Goal: Information Seeking & Learning: Learn about a topic

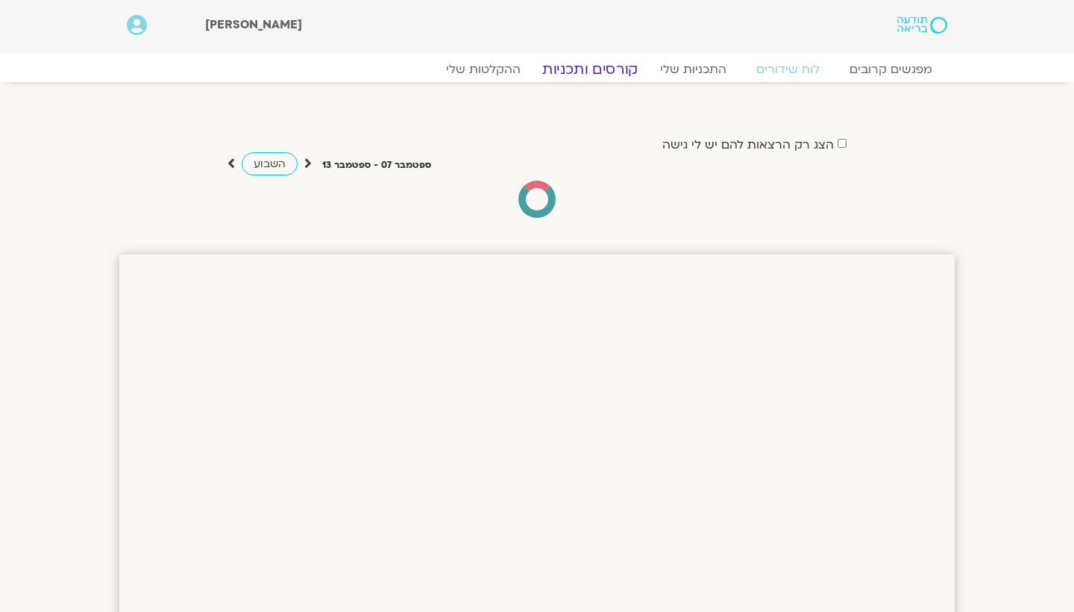
click at [589, 69] on link "קורסים ותכניות" at bounding box center [589, 69] width 131 height 18
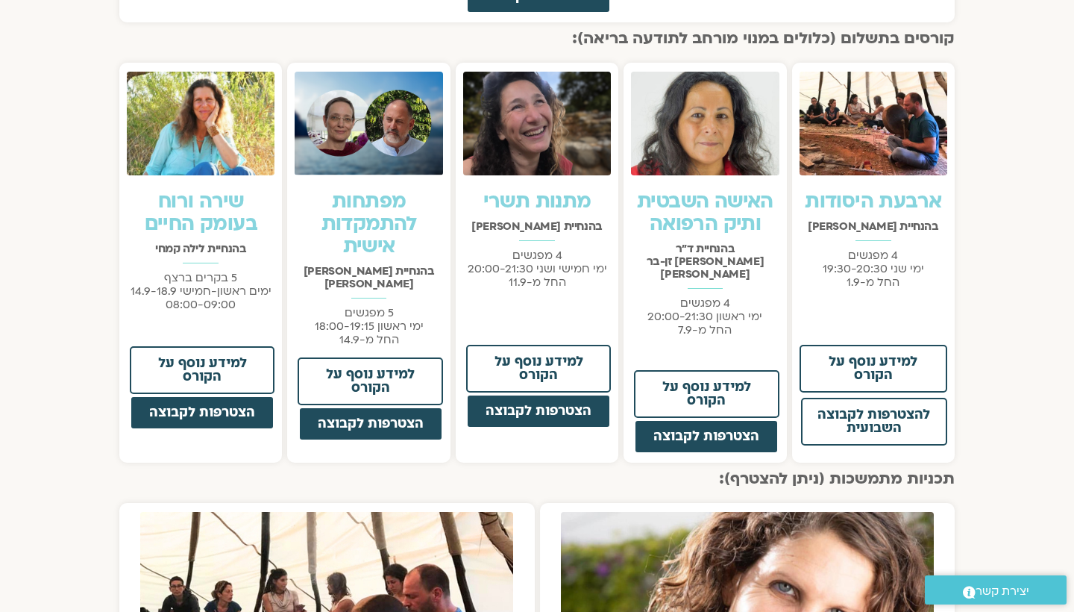
scroll to position [1072, 0]
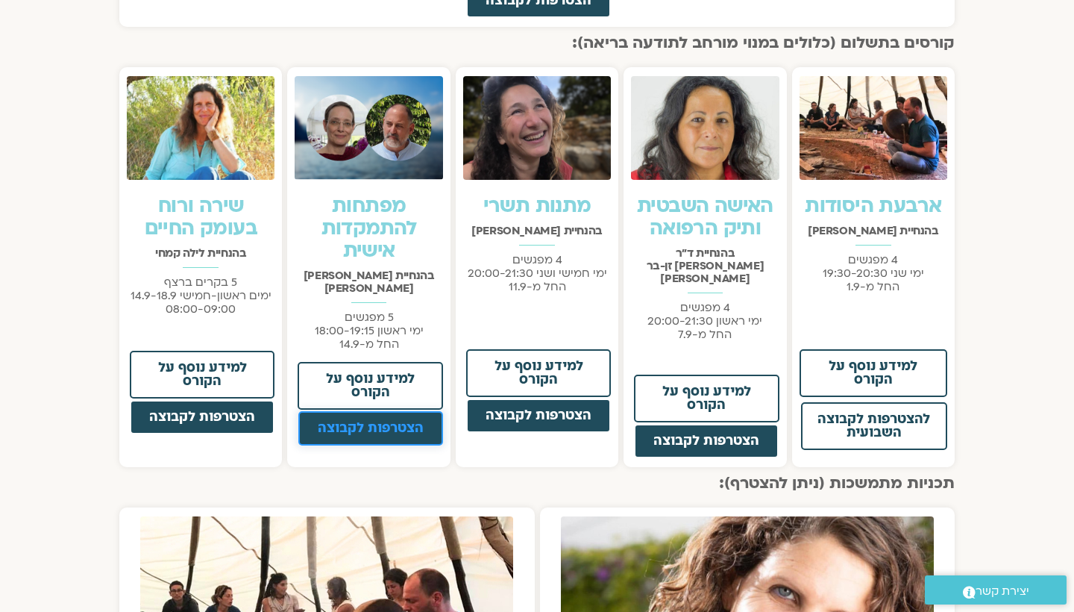
click at [377, 421] on span "הצטרפות לקבוצה" at bounding box center [371, 427] width 106 height 13
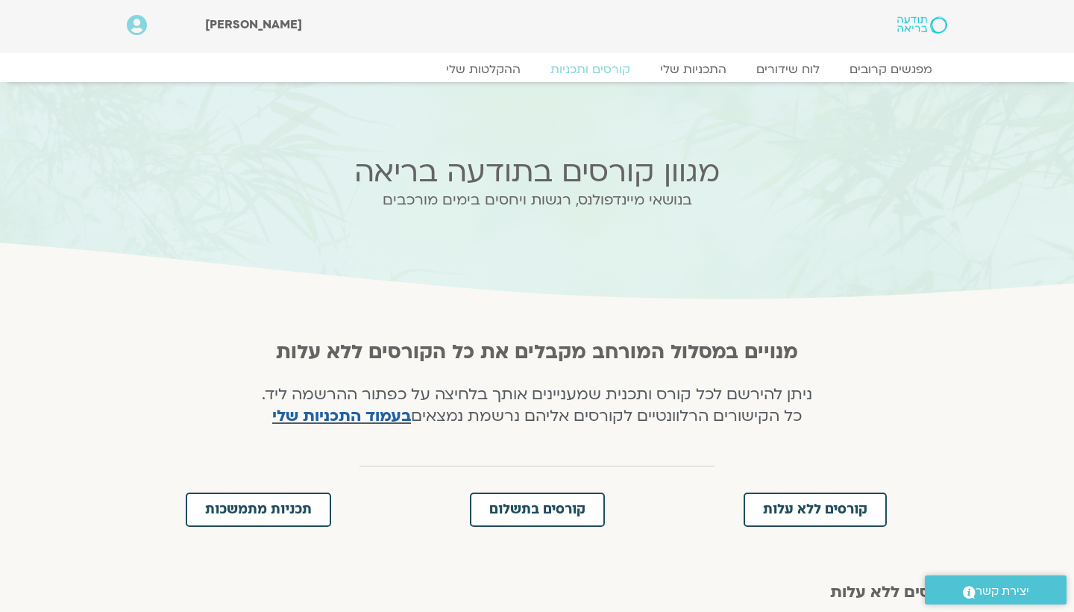
scroll to position [0, 0]
click at [699, 68] on link "התכניות שלי" at bounding box center [693, 69] width 116 height 18
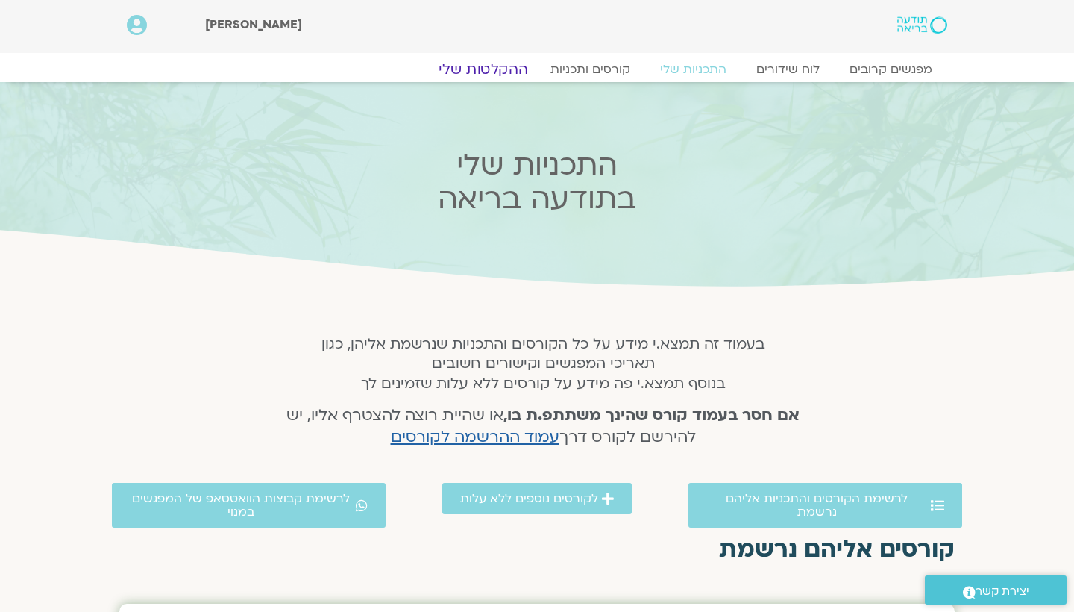
click at [485, 64] on link "ההקלטות שלי" at bounding box center [483, 69] width 125 height 18
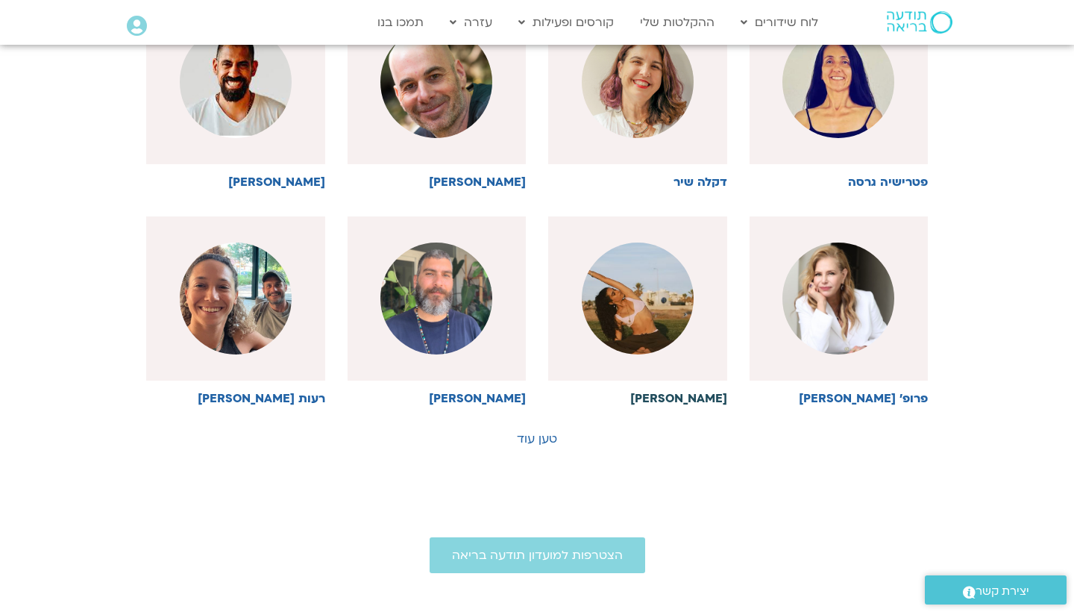
scroll to position [685, 0]
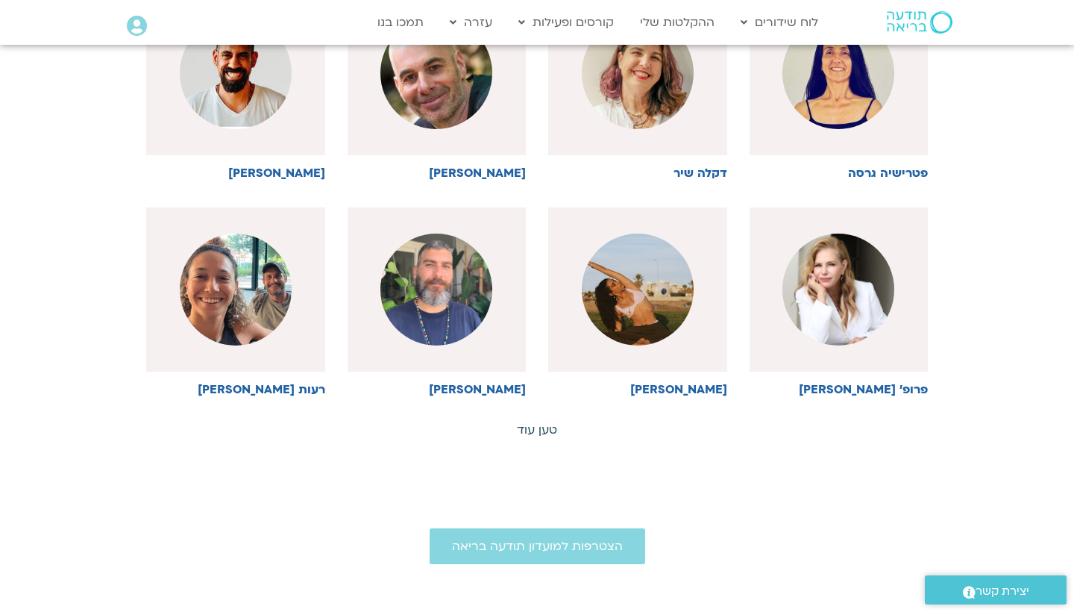
click at [531, 426] on link "טען עוד" at bounding box center [537, 429] width 40 height 16
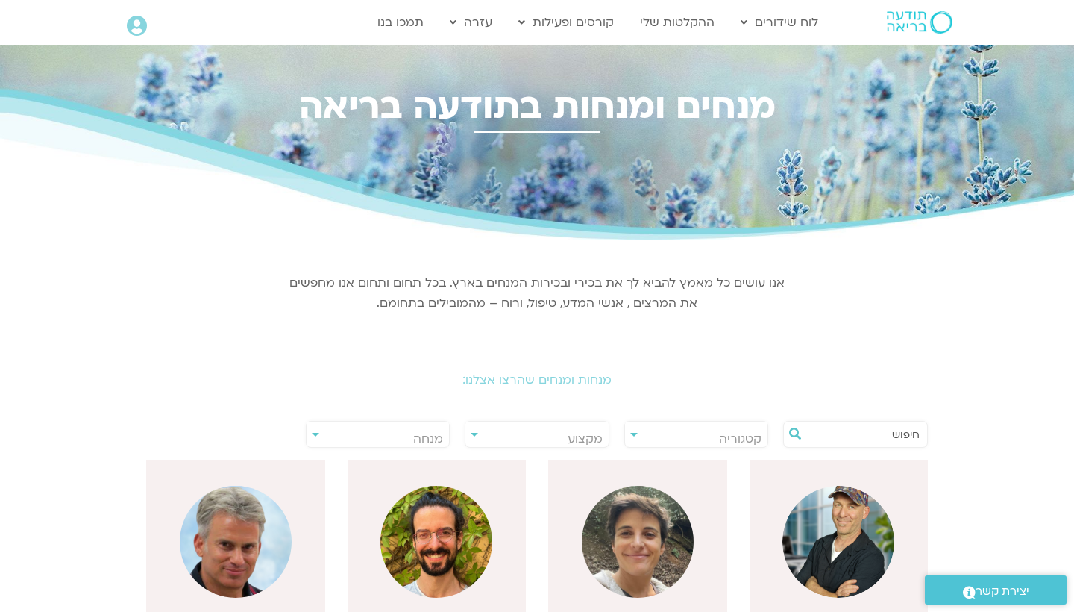
scroll to position [0, 0]
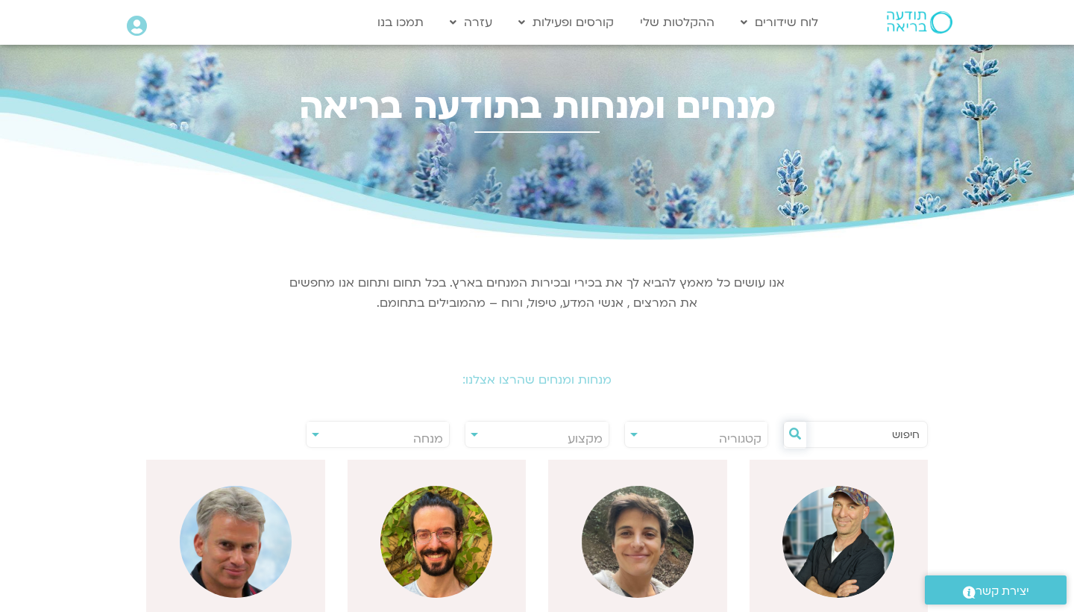
click at [793, 431] on icon at bounding box center [795, 433] width 12 height 12
click at [317, 436] on div "**********" at bounding box center [378, 434] width 145 height 27
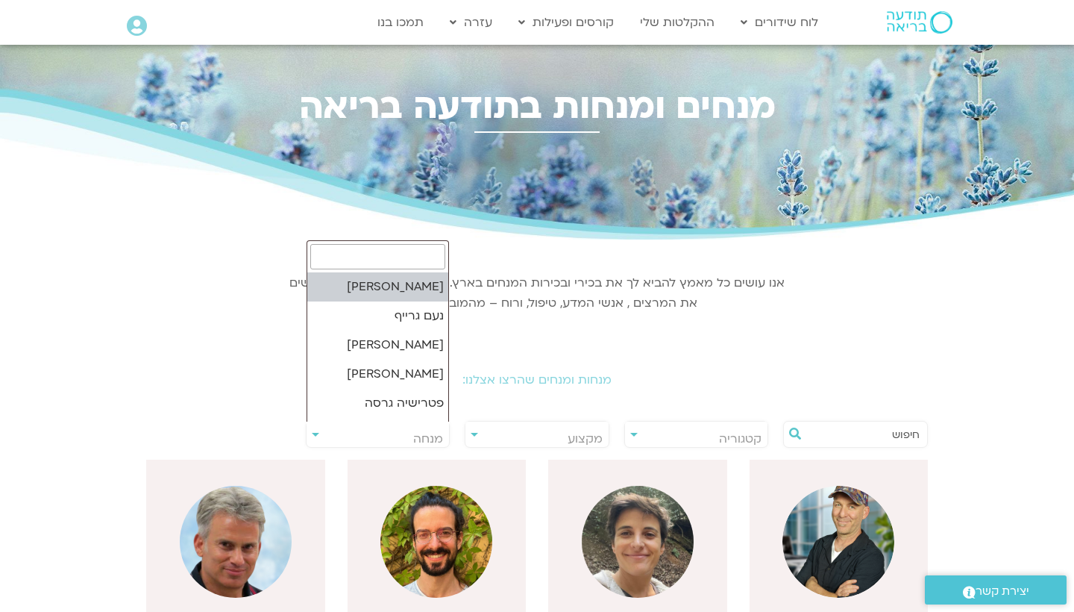
click at [316, 439] on span "מנחה" at bounding box center [378, 438] width 143 height 34
click at [440, 264] on input "search" at bounding box center [378, 256] width 136 height 25
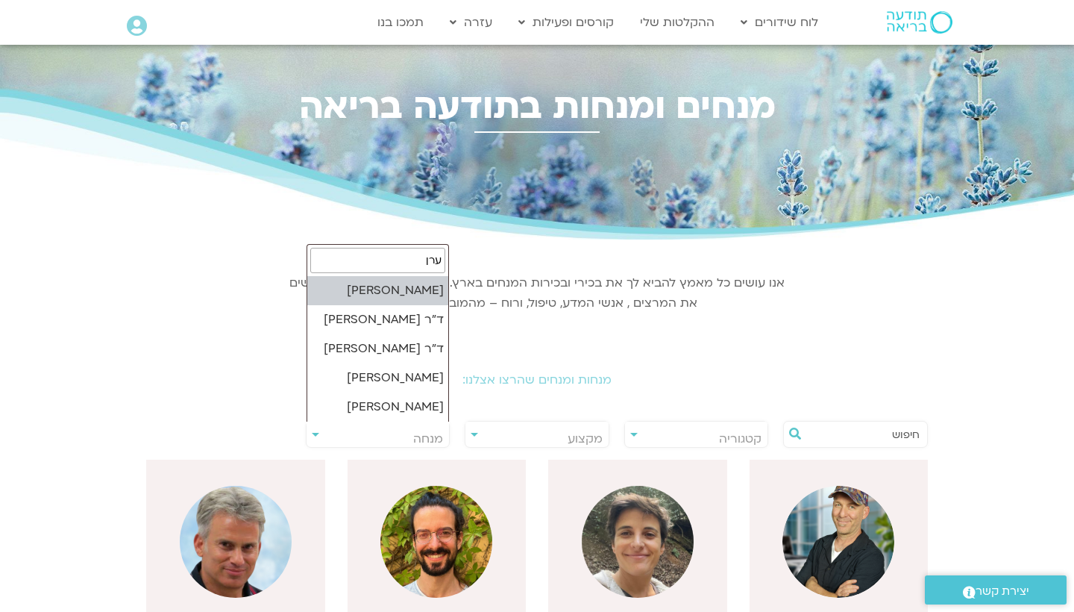
type input "ערן"
select select "******"
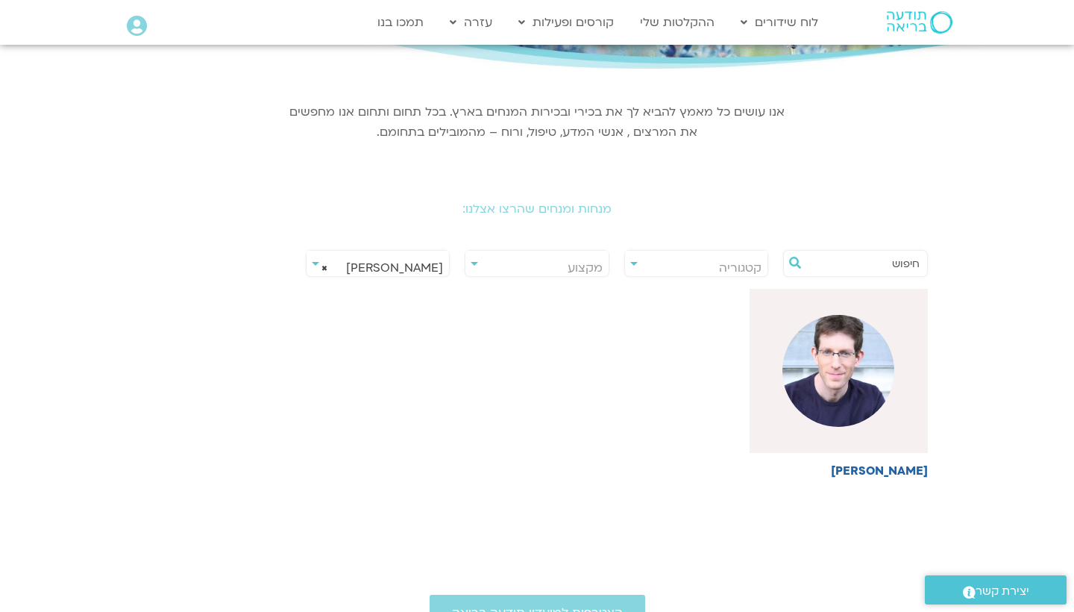
scroll to position [177, 0]
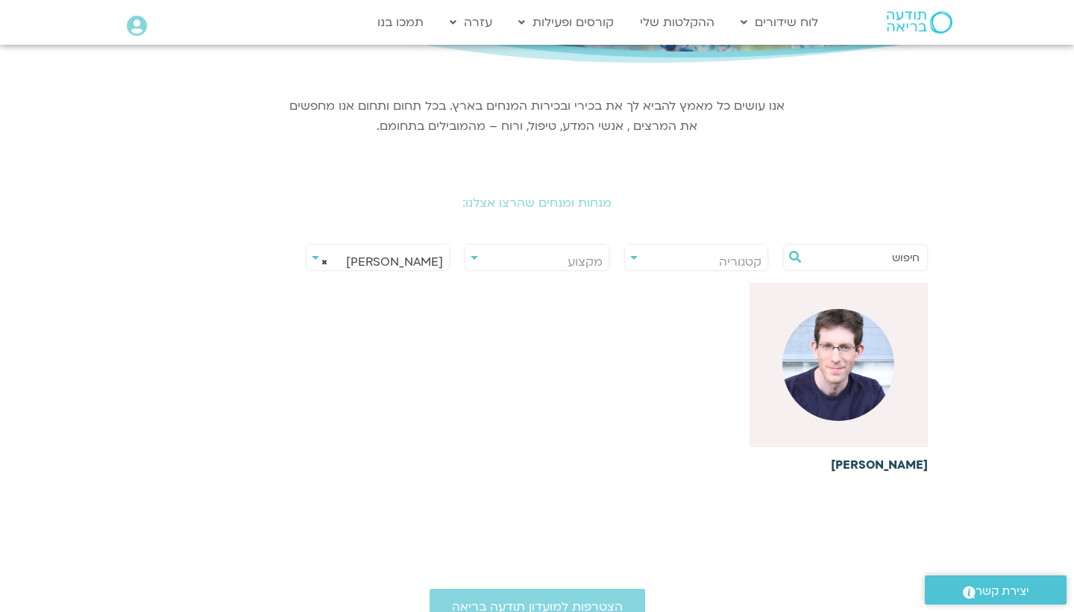
click at [812, 357] on img at bounding box center [838, 365] width 112 height 112
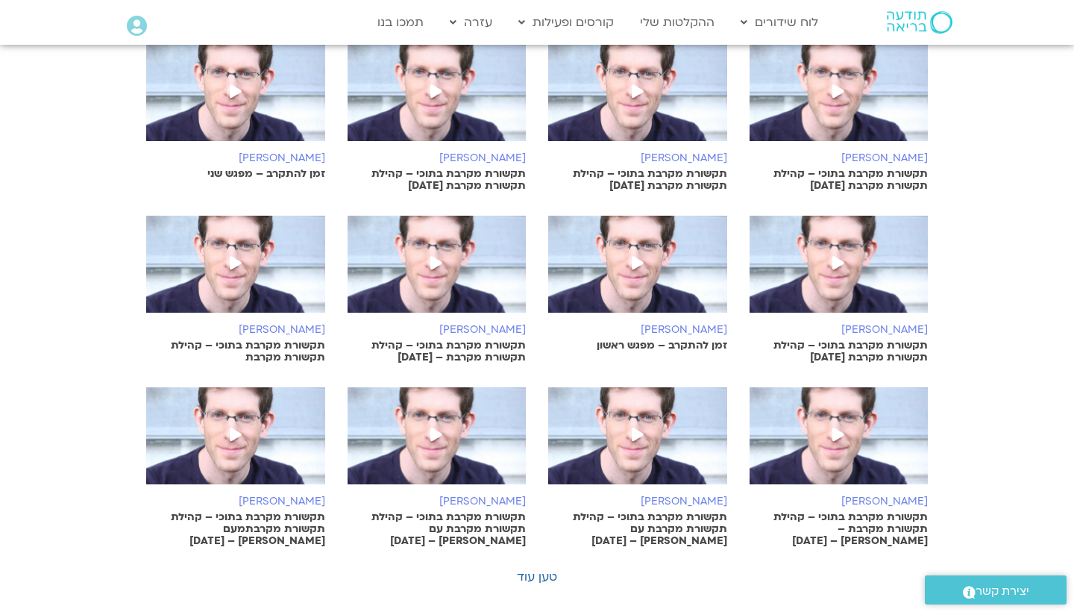
scroll to position [706, 0]
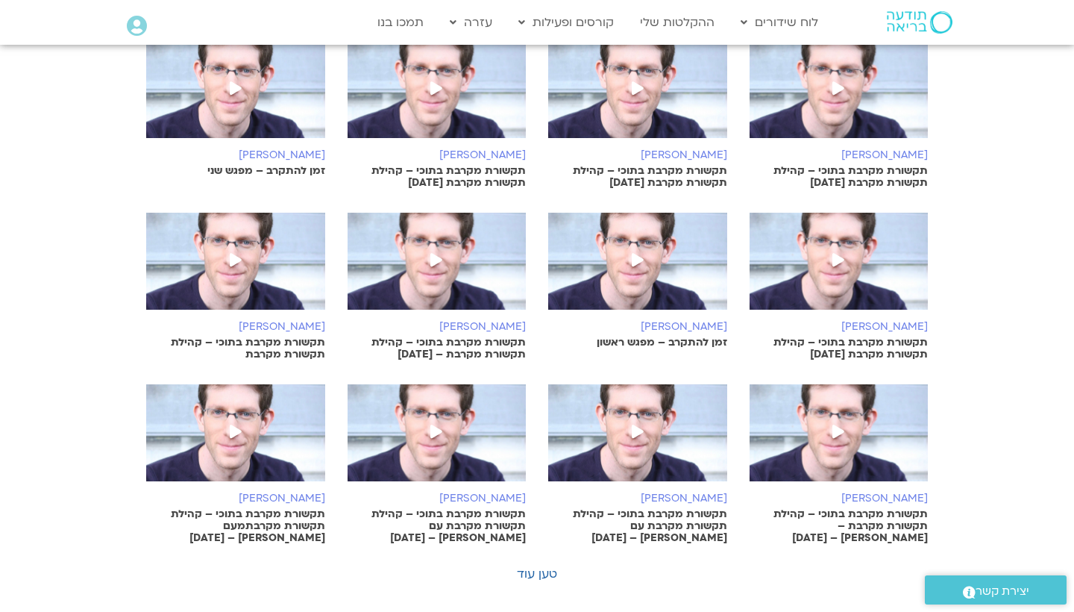
click at [633, 260] on icon at bounding box center [638, 259] width 12 height 13
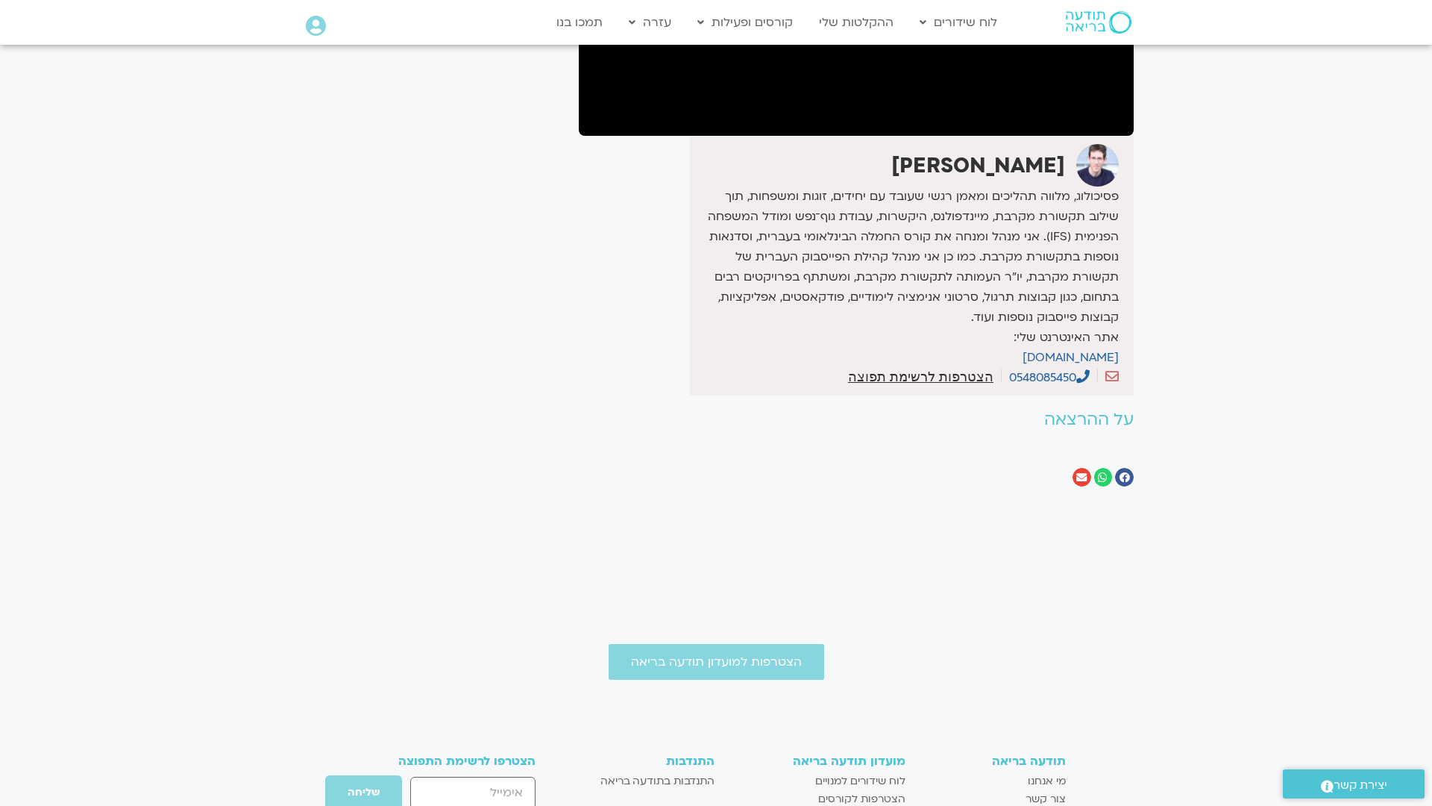
scroll to position [334, 0]
